Goal: Find specific page/section: Find specific page/section

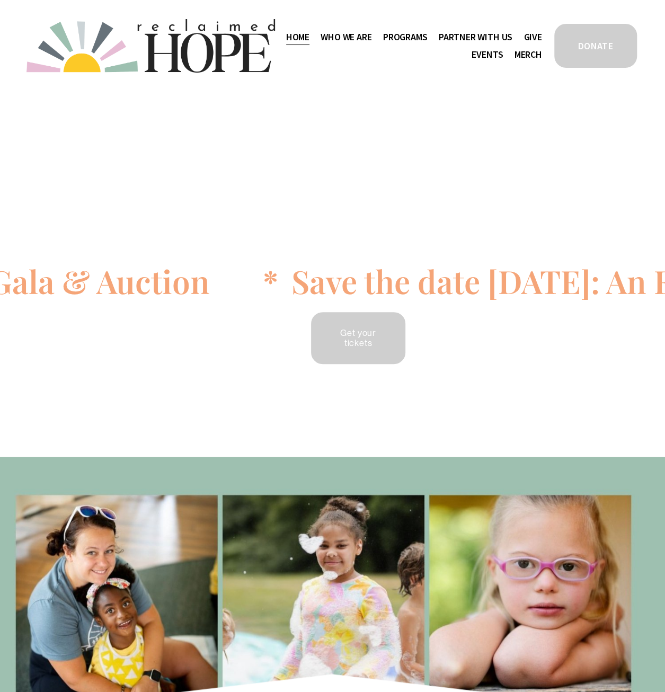
click at [0, 0] on span "Contact" at bounding box center [0, 0] width 0 height 0
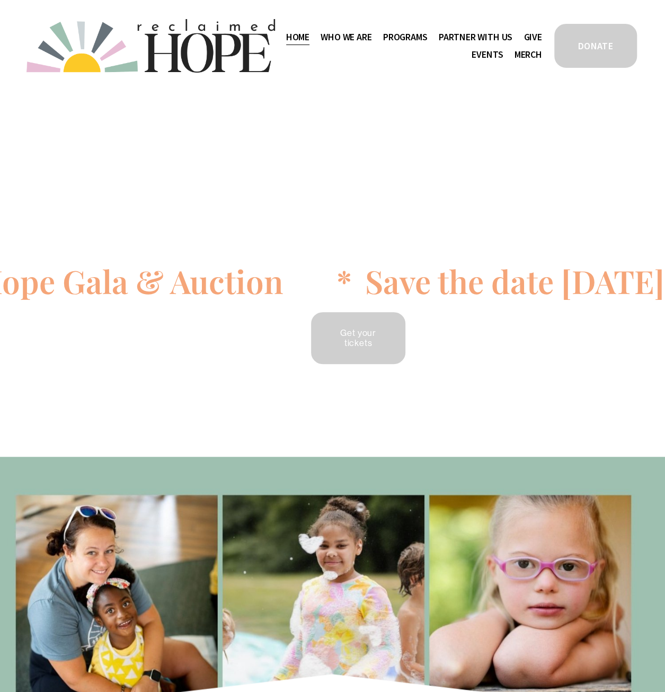
click at [0, 0] on span "Public Documents" at bounding box center [0, 0] width 0 height 0
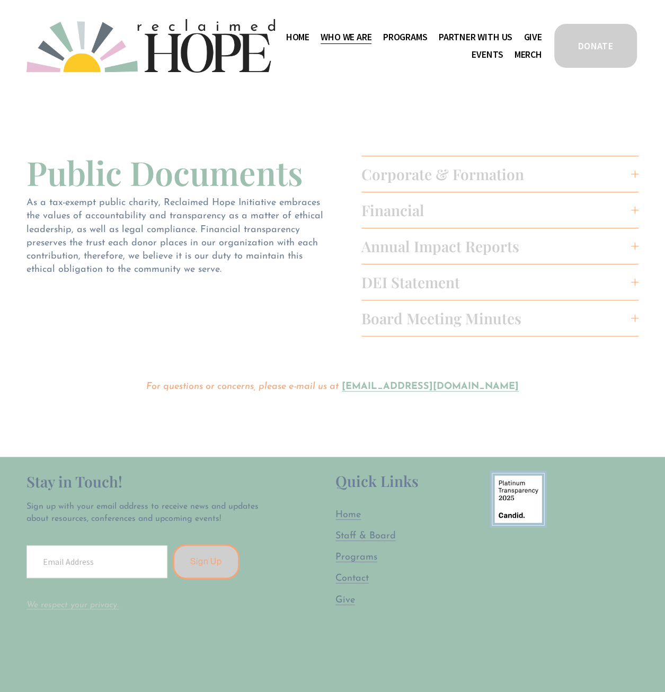
click at [469, 247] on span "Annual Impact Reports" at bounding box center [496, 246] width 270 height 20
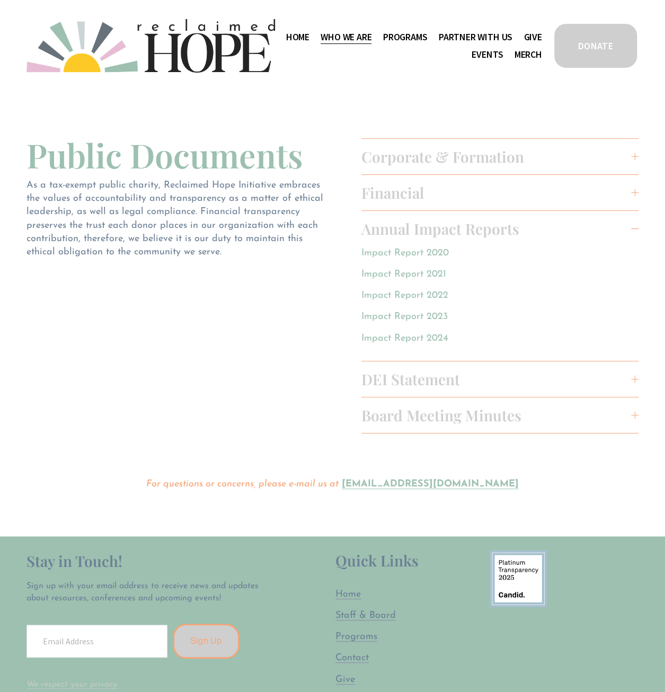
click at [419, 337] on link "Impact Report 2024" at bounding box center [404, 338] width 87 height 10
